Goal: Use online tool/utility

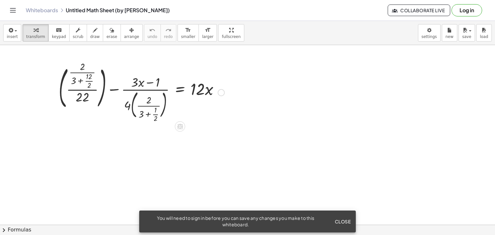
click at [223, 95] on div at bounding box center [221, 92] width 7 height 7
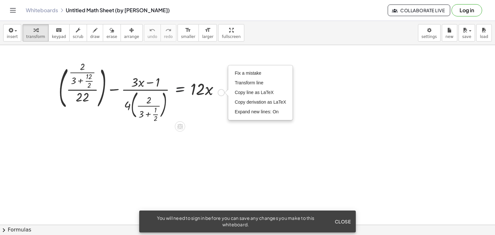
click at [180, 98] on div at bounding box center [141, 91] width 172 height 57
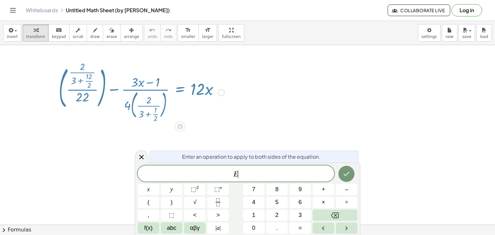
click at [152, 102] on div at bounding box center [141, 91] width 172 height 57
click at [218, 88] on div at bounding box center [141, 91] width 172 height 57
click at [103, 82] on div at bounding box center [141, 91] width 172 height 57
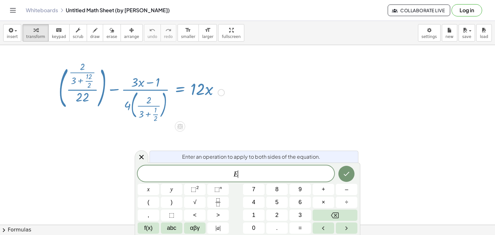
click at [103, 82] on div at bounding box center [141, 91] width 172 height 57
click at [142, 155] on icon at bounding box center [142, 157] width 8 height 8
